Goal: Information Seeking & Learning: Learn about a topic

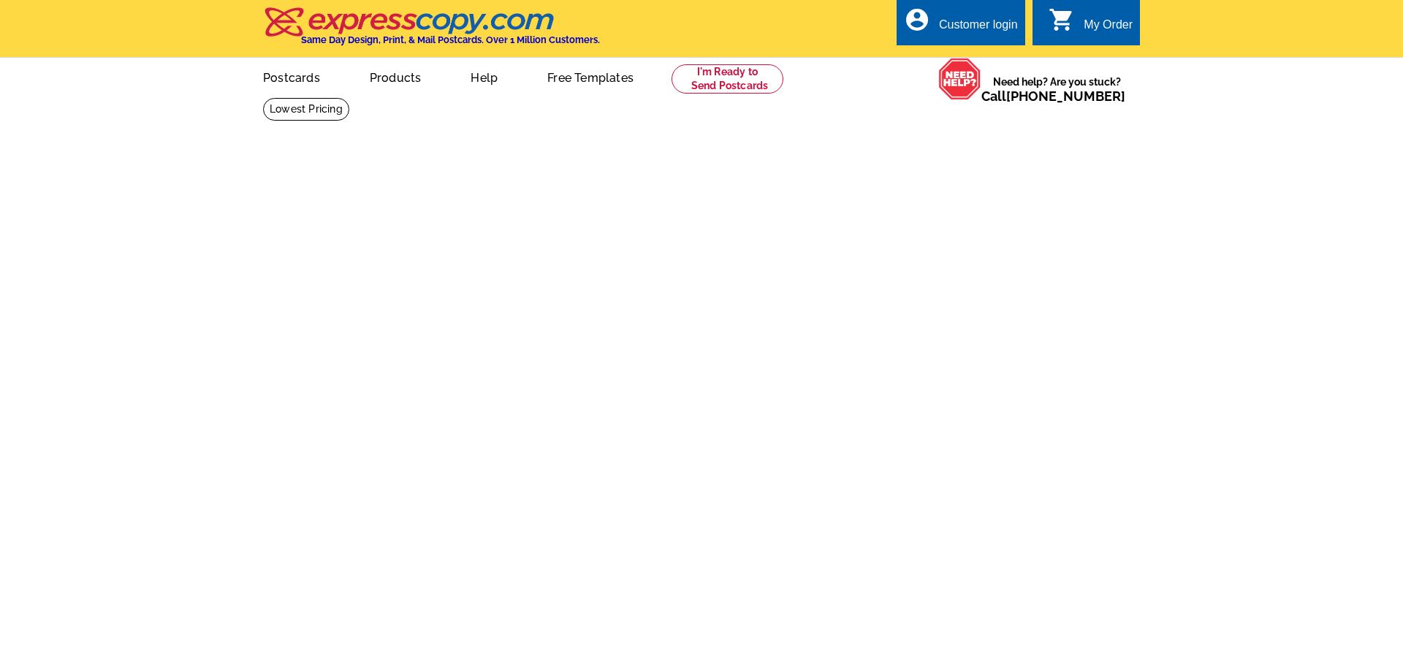
click at [308, 26] on img at bounding box center [409, 22] width 293 height 31
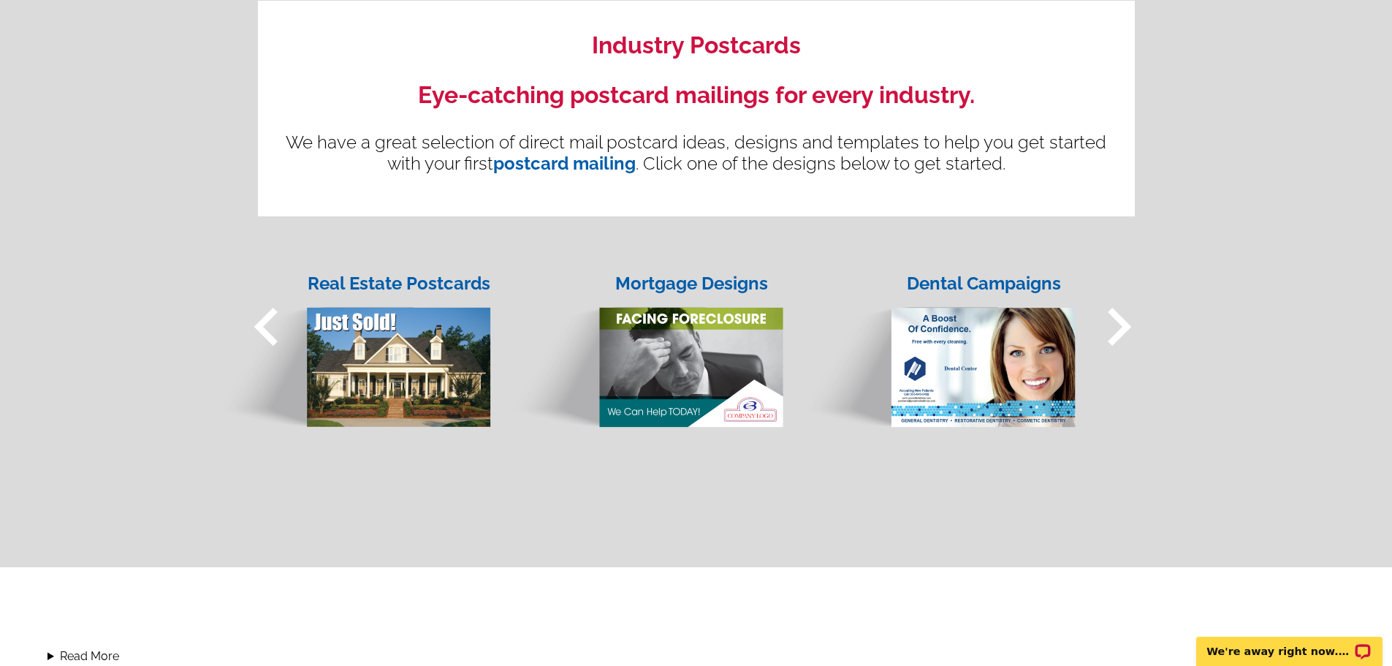
scroll to position [1096, 0]
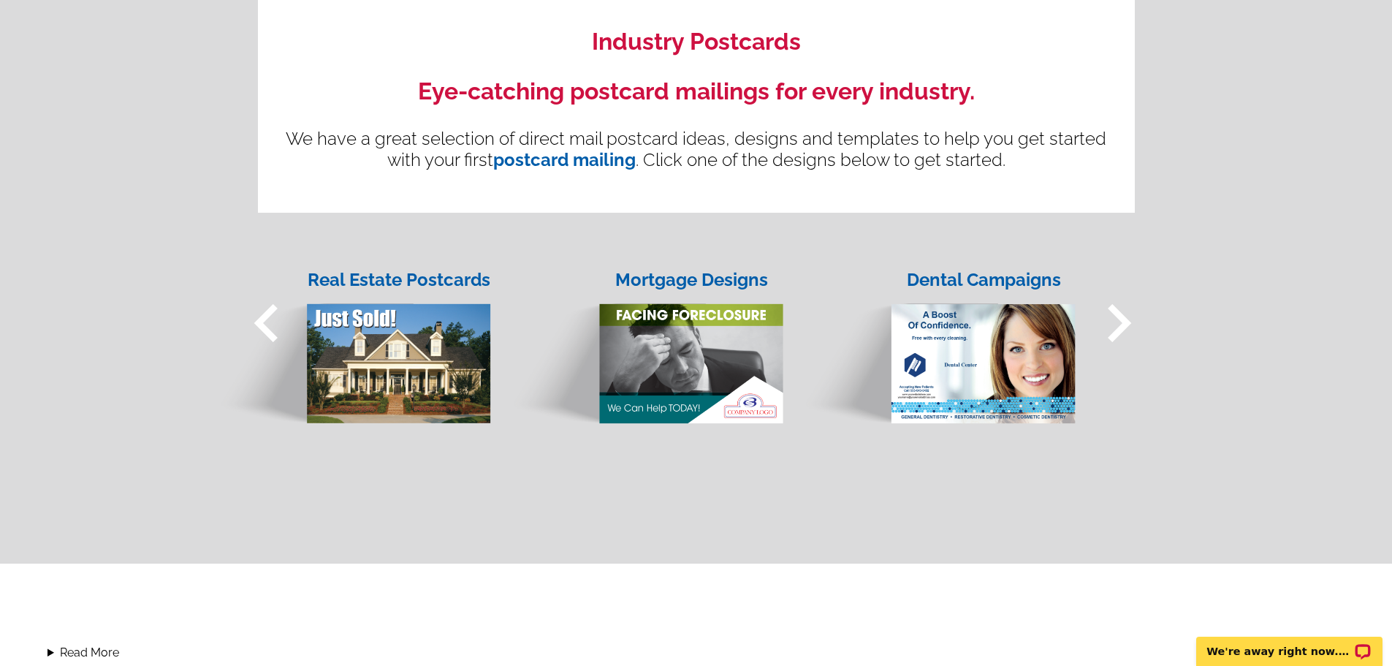
click at [422, 341] on img at bounding box center [352, 350] width 278 height 150
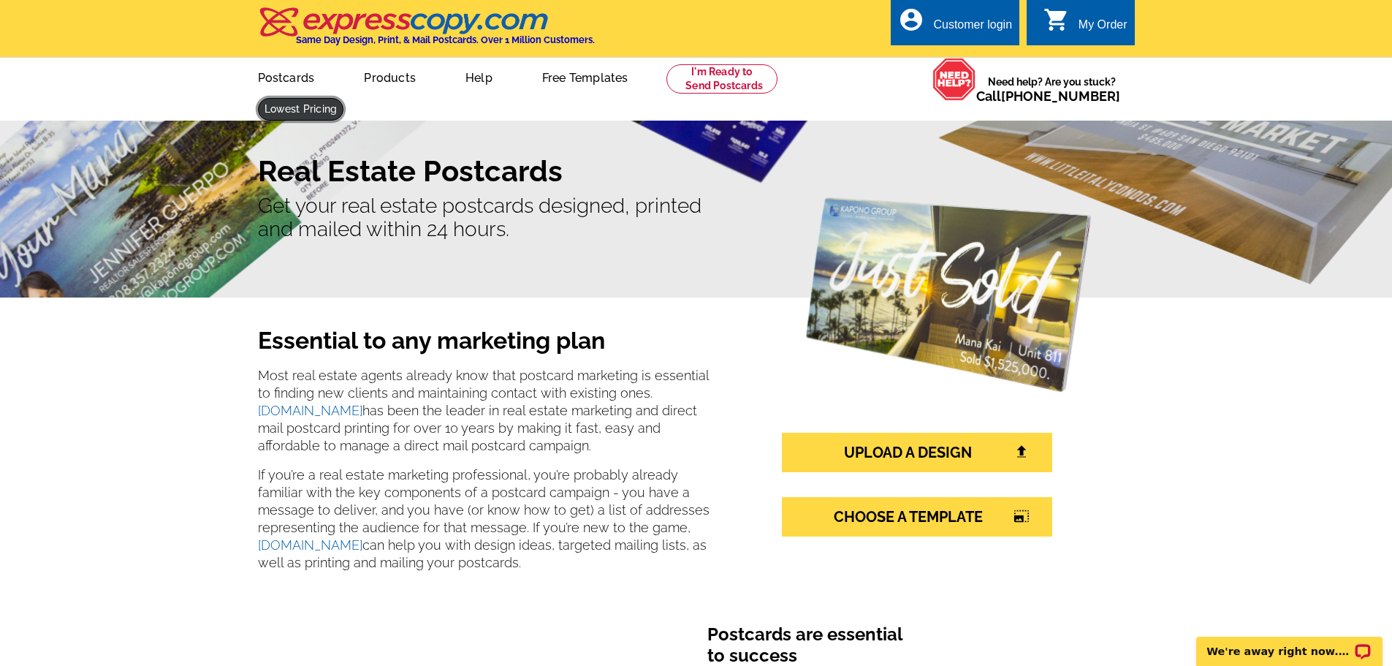
click at [344, 98] on link at bounding box center [301, 109] width 86 height 23
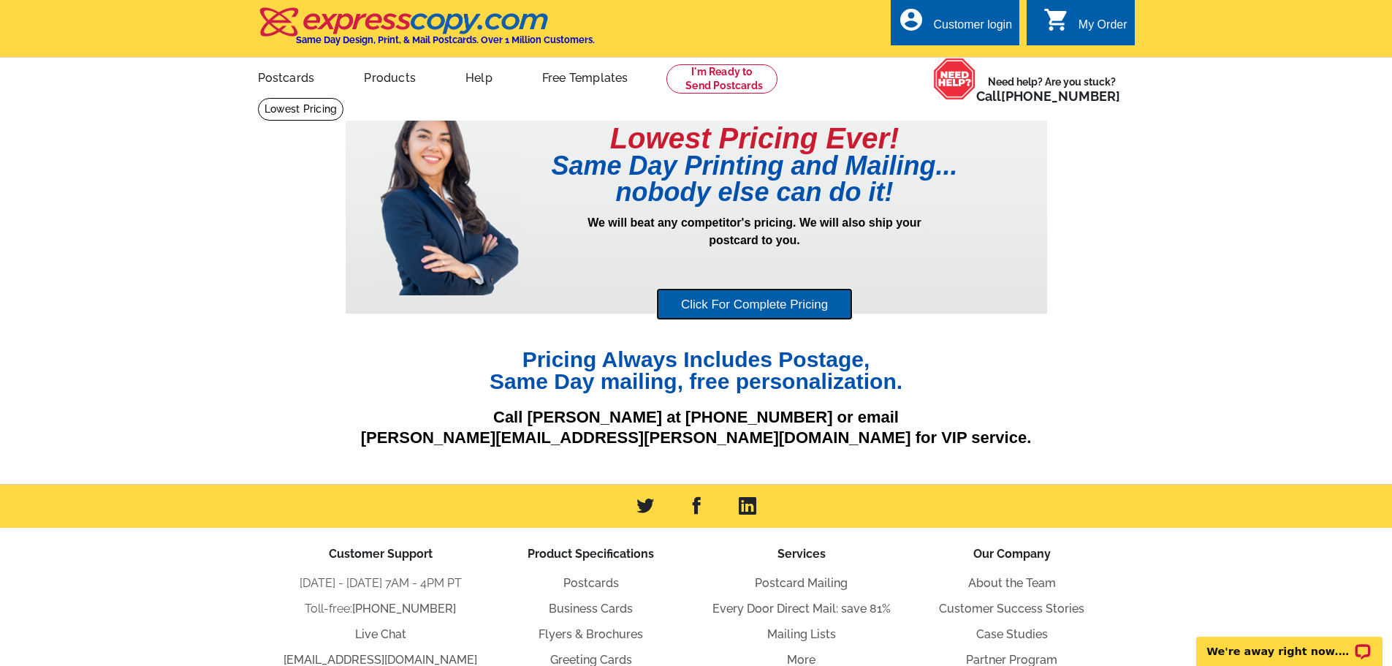
click at [765, 304] on link "Click For Complete Pricing" at bounding box center [754, 304] width 197 height 33
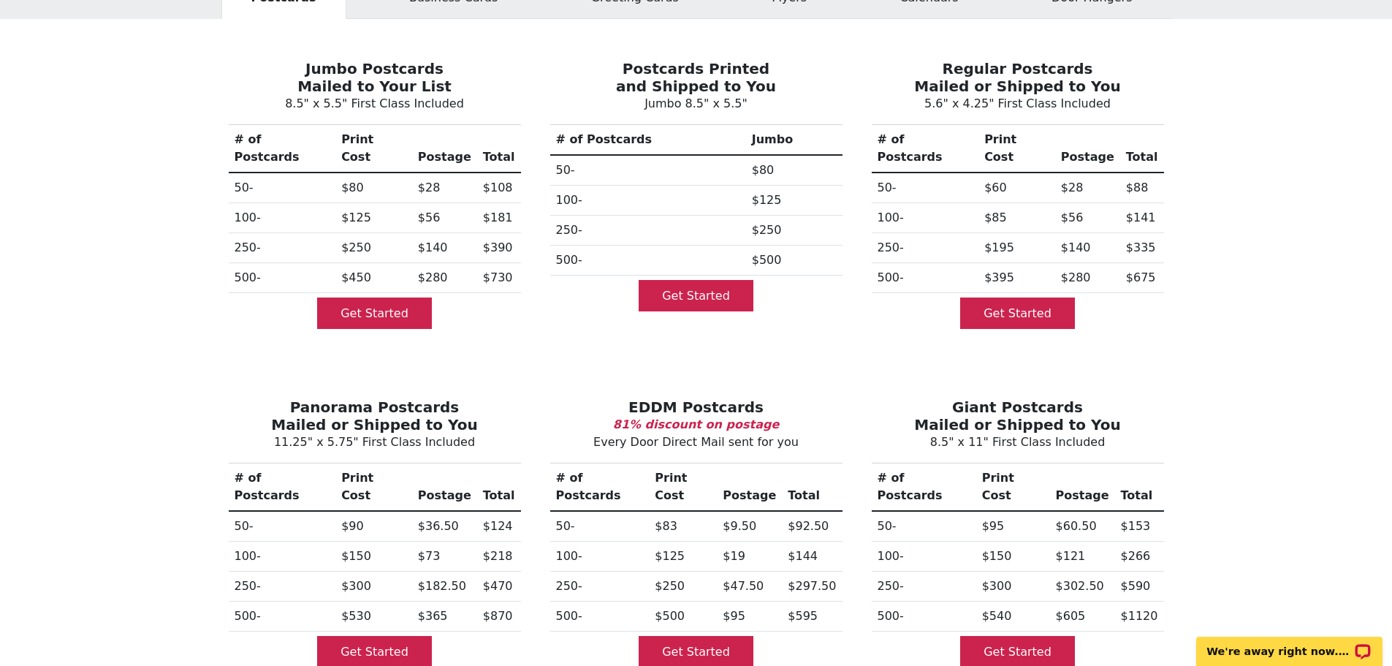
scroll to position [146, 0]
